Goal: Task Accomplishment & Management: Use online tool/utility

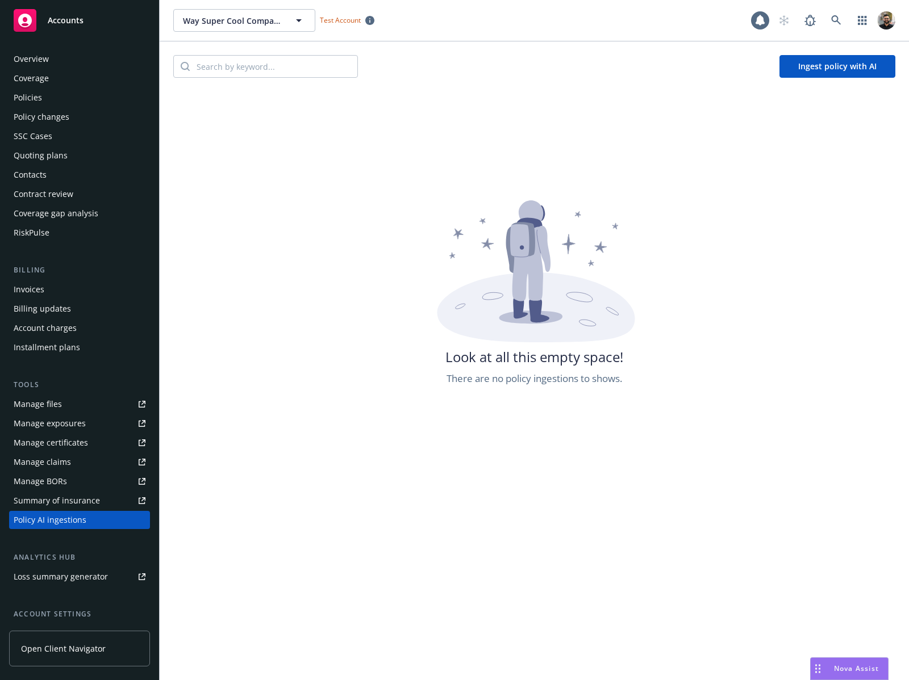
scroll to position [98, 0]
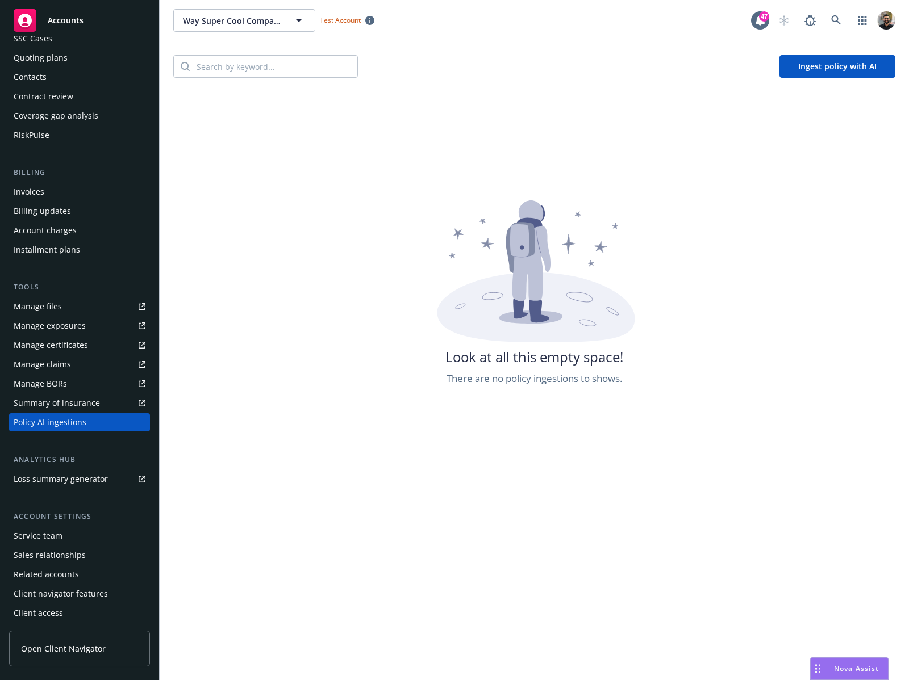
click at [803, 62] on button "Ingest policy with AI" at bounding box center [837, 66] width 116 height 23
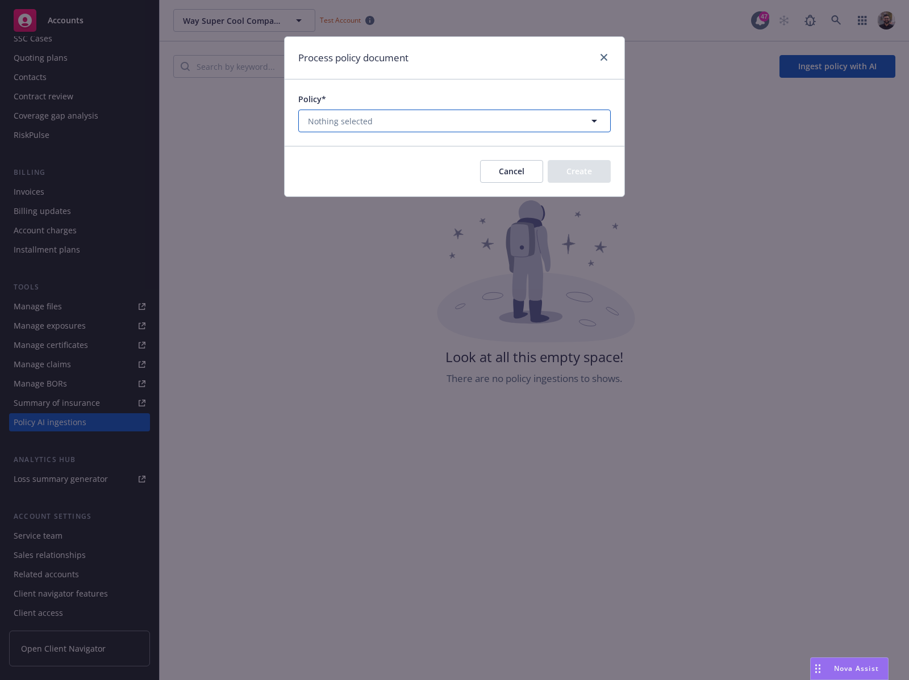
click at [542, 122] on button "Nothing selected" at bounding box center [454, 121] width 312 height 23
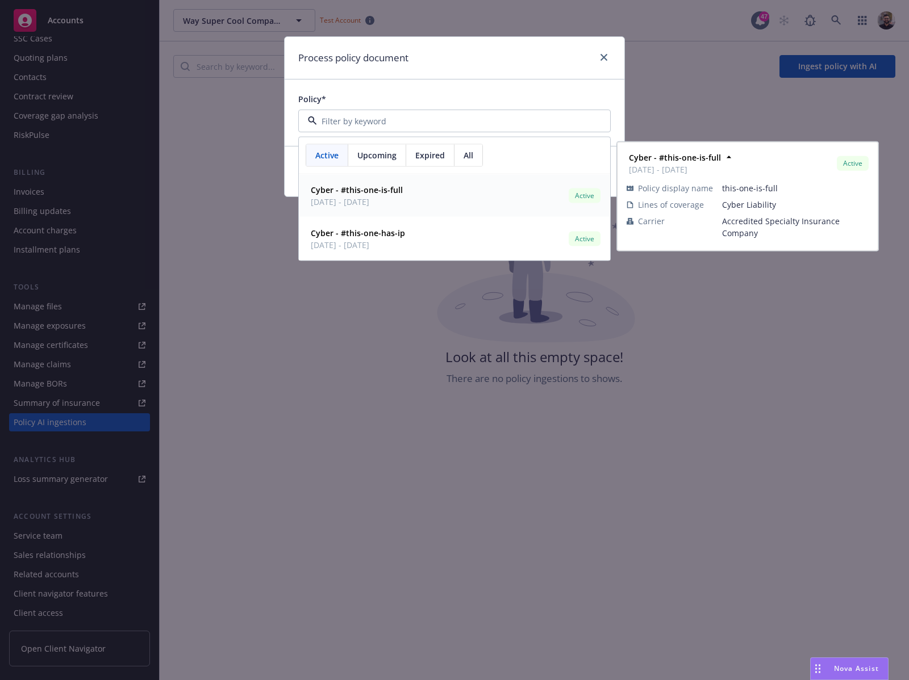
click at [472, 186] on div "Cyber - #this-one-is-full [DATE] - [DATE] Active" at bounding box center [454, 196] width 296 height 28
